Goal: Information Seeking & Learning: Learn about a topic

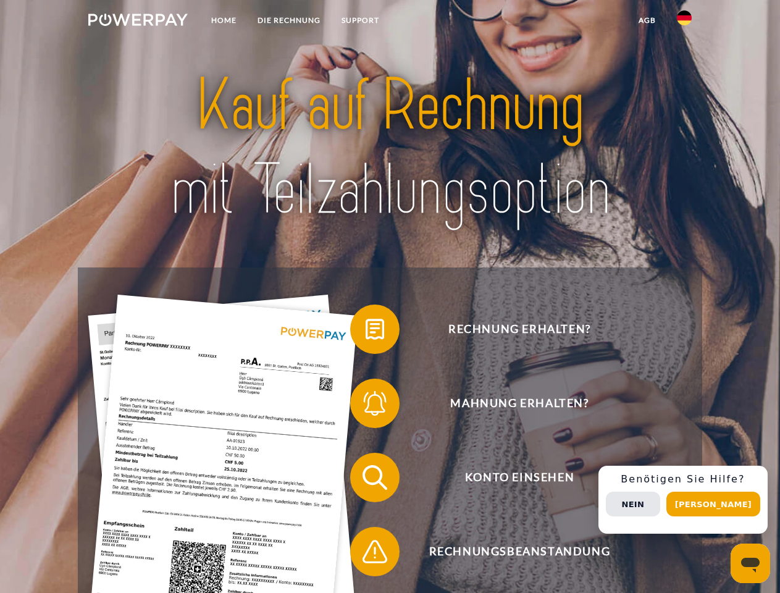
click at [138, 22] on img at bounding box center [137, 20] width 99 height 12
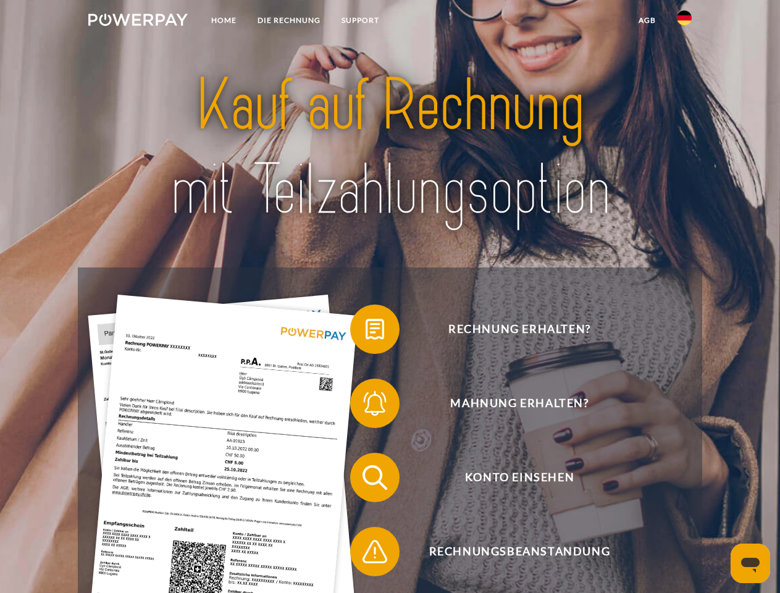
click at [685, 22] on img at bounding box center [684, 18] width 15 height 15
click at [647, 20] on link "agb" at bounding box center [647, 20] width 38 height 22
click at [366, 332] on span at bounding box center [357, 329] width 62 height 62
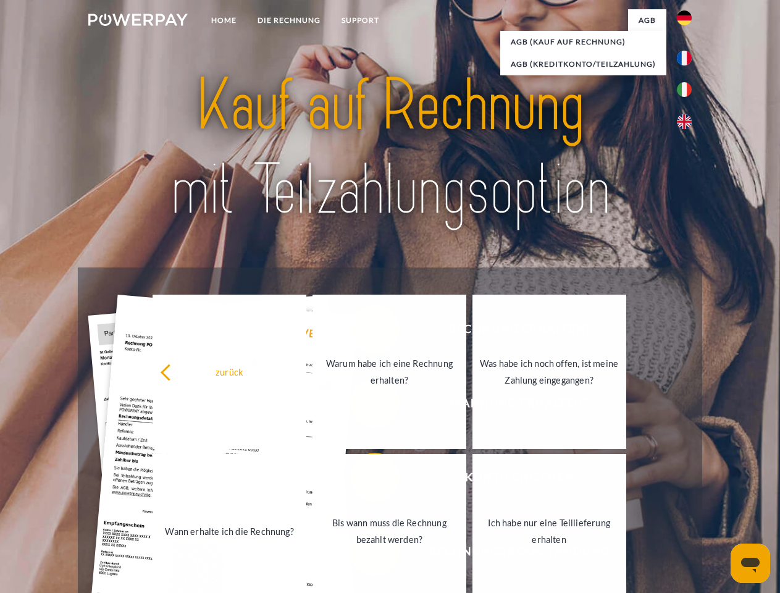
click at [366, 406] on div "zurück Warum habe ich eine Rechnung erhalten? Was habe ich noch offen, ist mein…" at bounding box center [389, 451] width 499 height 319
click at [366, 480] on link "Bis wann muss die Rechnung bezahlt werden?" at bounding box center [390, 531] width 154 height 154
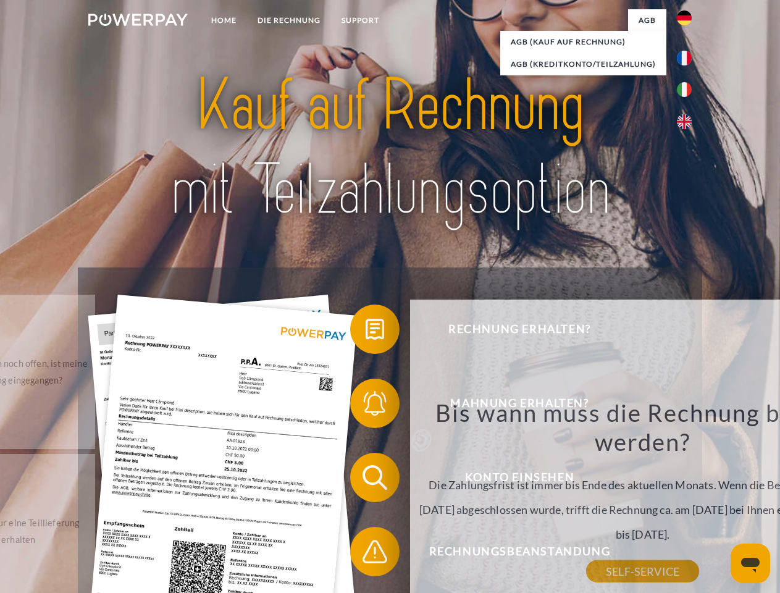
click at [418, 554] on div "Bis wann muss die Rechnung bezahlt werden? Die Zahlungsfrist ist immer bis Ende…" at bounding box center [643, 485] width 451 height 174
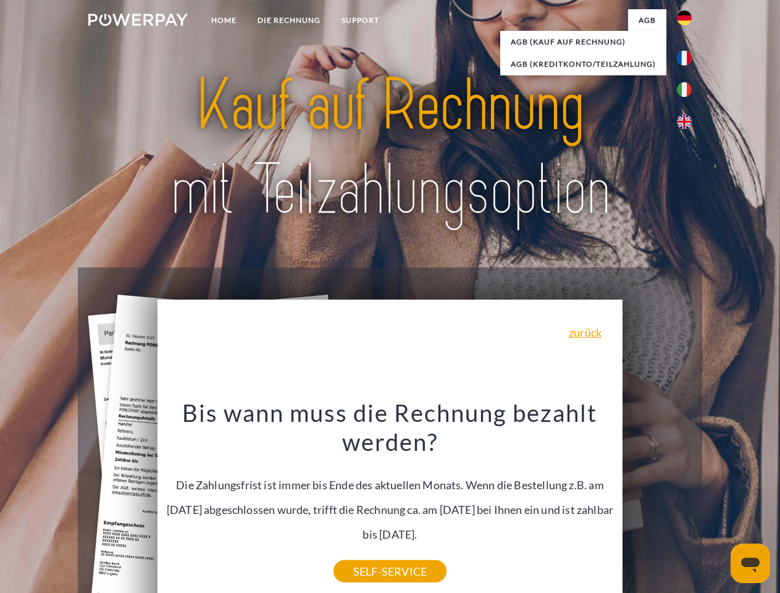
click at [688, 500] on div "Rechnung erhalten? Mahnung erhalten? Konto einsehen" at bounding box center [390, 515] width 624 height 494
click at [657, 502] on span "Konto einsehen" at bounding box center [519, 477] width 303 height 49
click at [718, 504] on header "Home DIE RECHNUNG SUPPORT" at bounding box center [390, 426] width 780 height 853
